Goal: Information Seeking & Learning: Learn about a topic

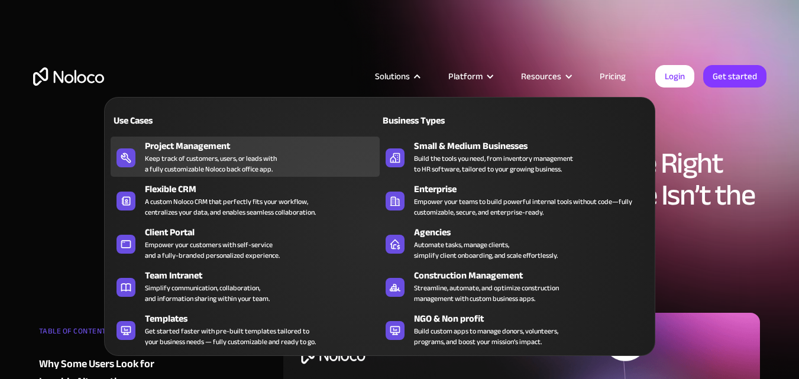
click at [287, 171] on div "Project Management Keep track of customers, users, or leads with a fully custom…" at bounding box center [259, 157] width 229 height 36
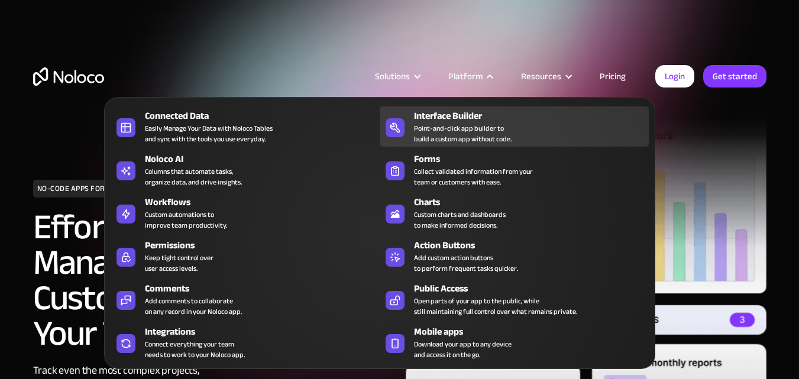
click at [462, 117] on div "Interface Builder" at bounding box center [534, 116] width 240 height 14
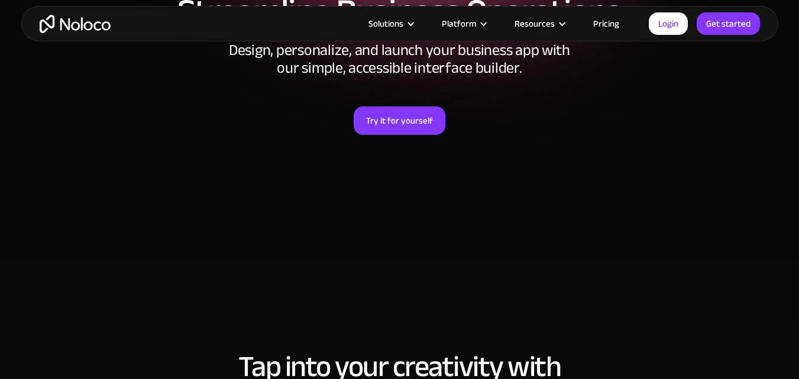
scroll to position [217, 0]
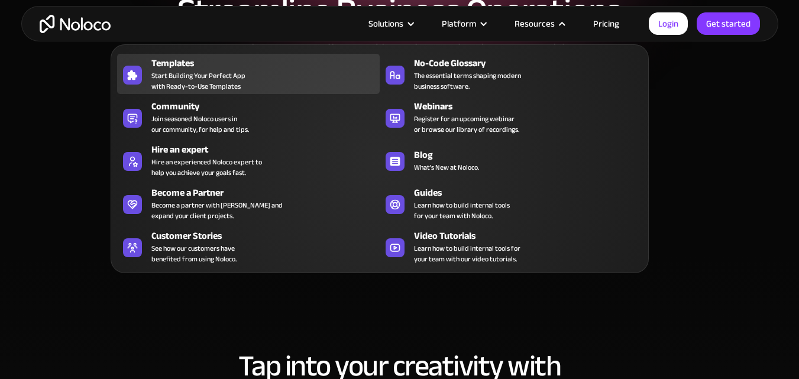
click at [312, 64] on div "Templates" at bounding box center [268, 63] width 234 height 14
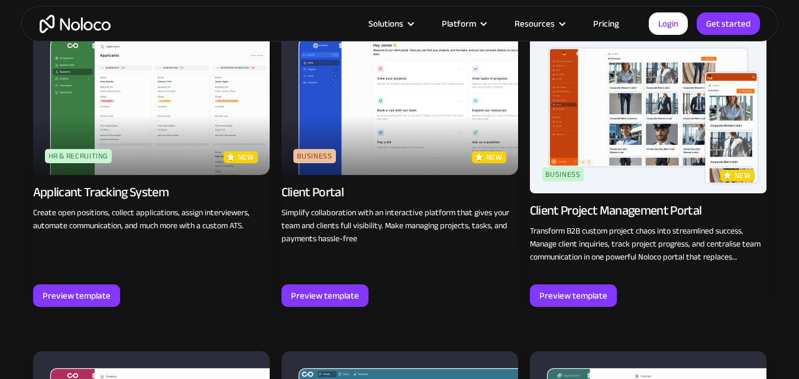
scroll to position [873, 0]
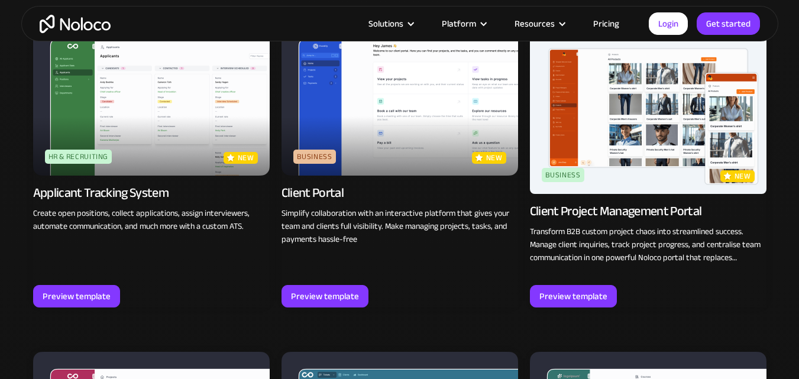
click at [316, 304] on div "Preview template" at bounding box center [325, 296] width 68 height 15
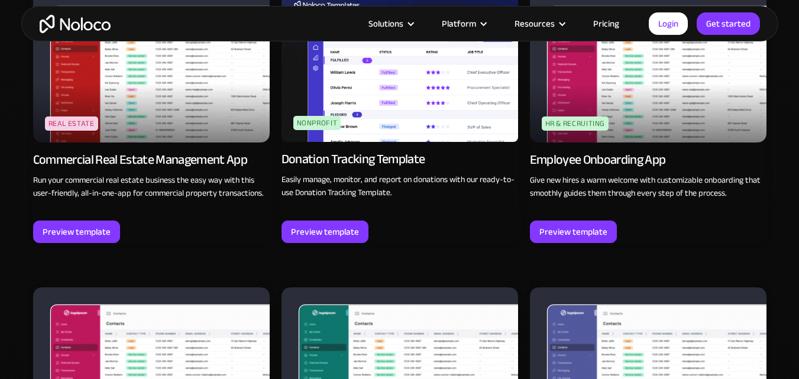
scroll to position [2839, 0]
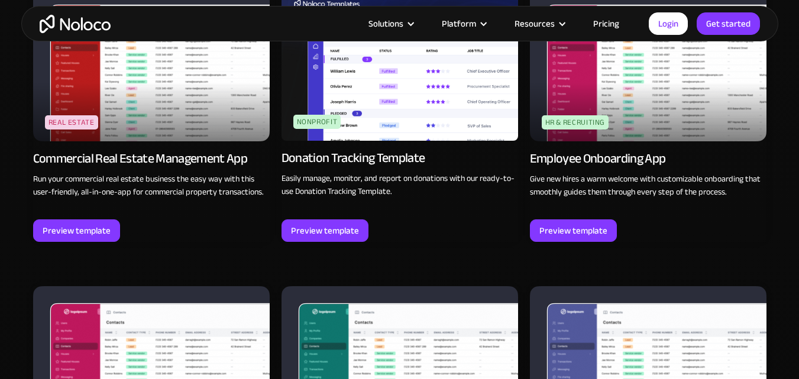
click at [217, 88] on img at bounding box center [151, 65] width 237 height 154
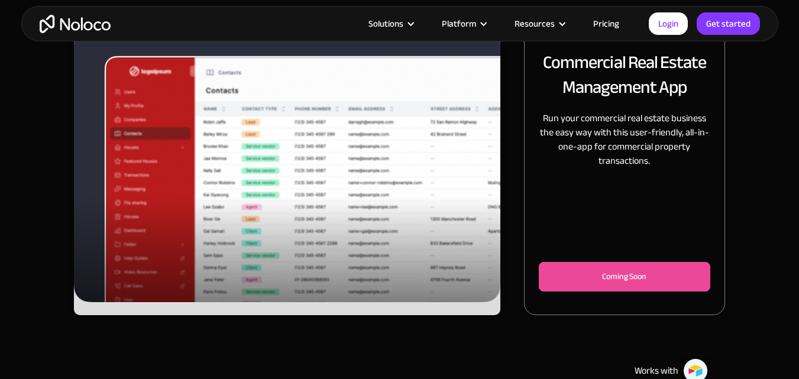
scroll to position [224, 0]
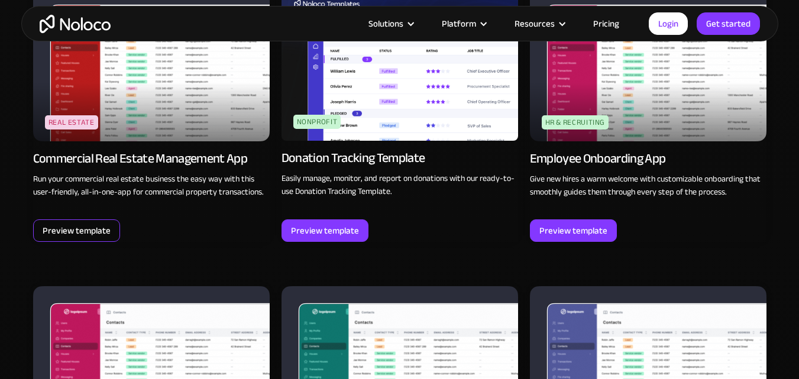
click at [89, 229] on div "Preview template" at bounding box center [77, 230] width 68 height 15
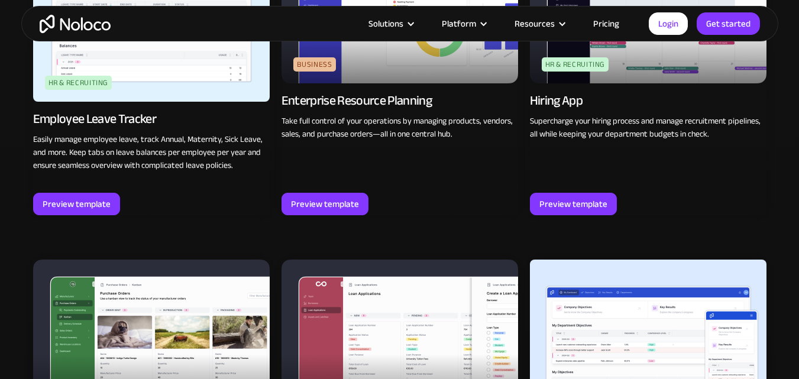
scroll to position [1600, 0]
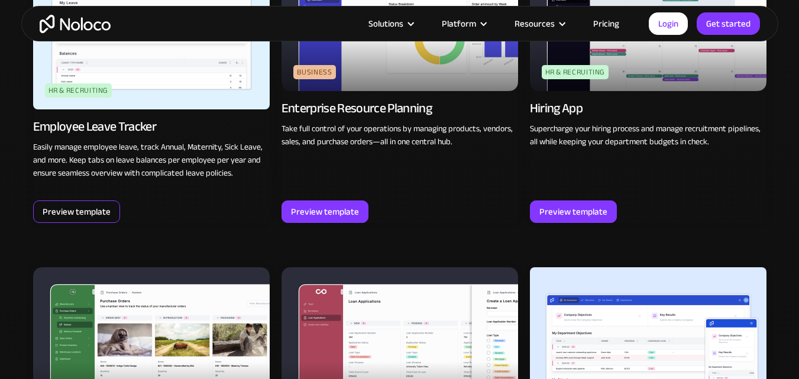
click at [83, 211] on div "Preview template" at bounding box center [77, 211] width 68 height 15
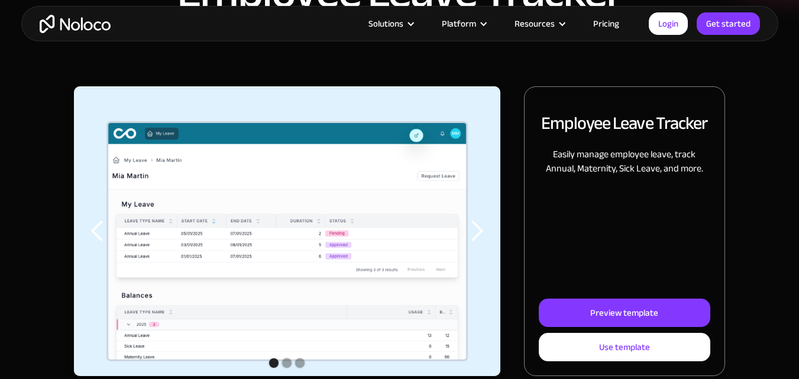
scroll to position [114, 0]
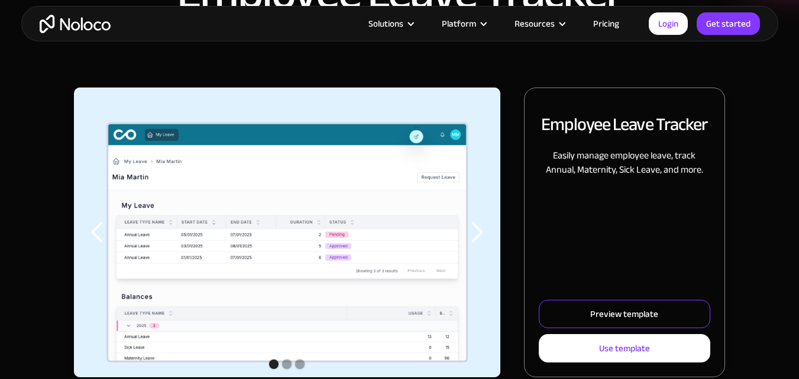
click at [592, 318] on div "Preview template" at bounding box center [625, 314] width 68 height 15
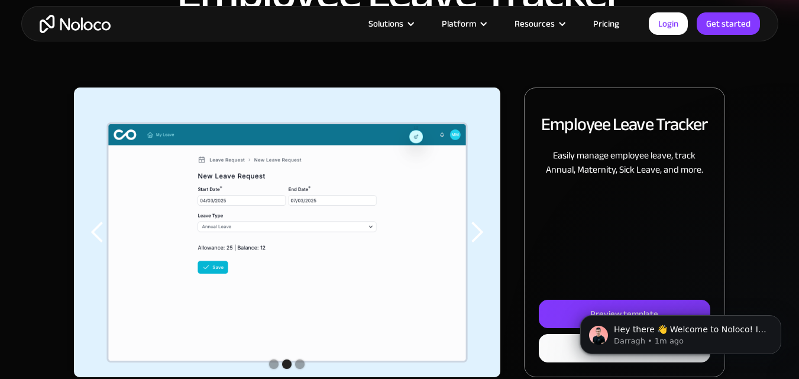
scroll to position [0, 0]
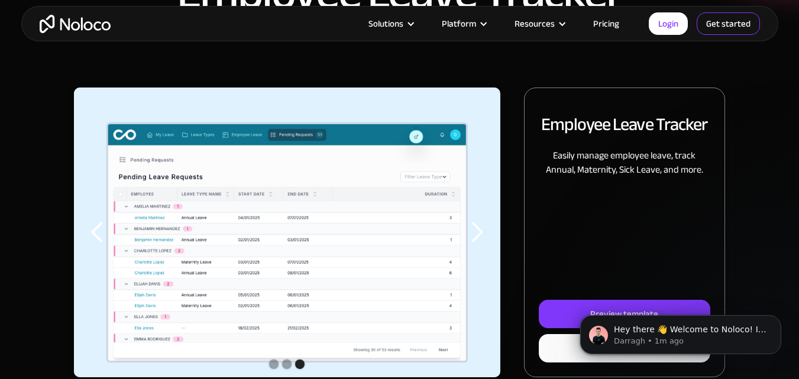
click at [701, 20] on link "Get started" at bounding box center [728, 23] width 63 height 22
